Goal: Find specific page/section: Find specific page/section

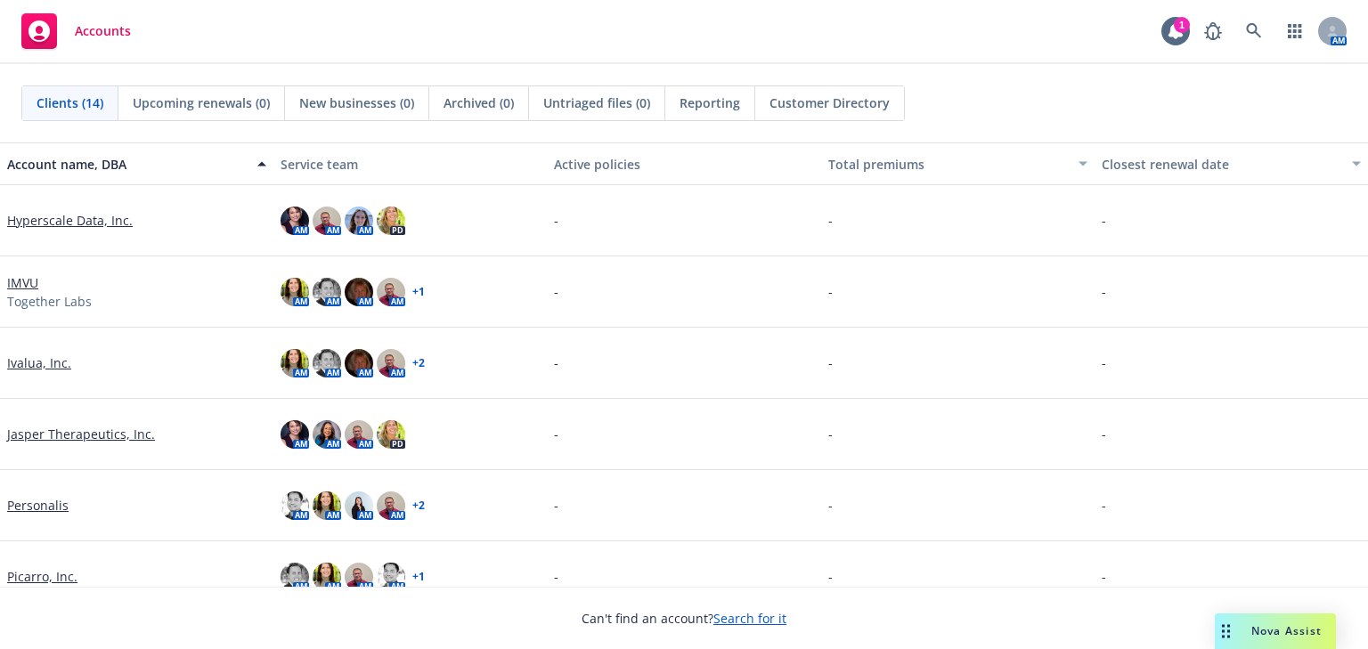
scroll to position [168, 0]
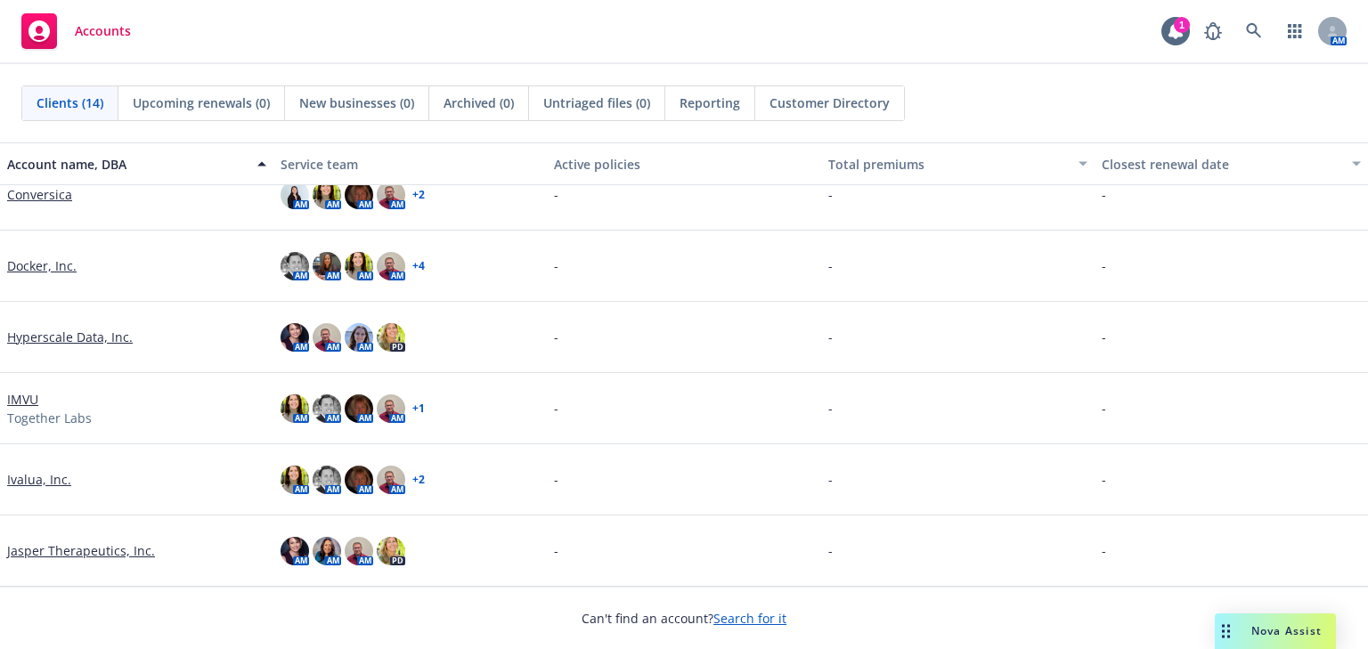
click at [30, 471] on link "Ivalua, Inc." at bounding box center [39, 479] width 64 height 19
